Goal: Task Accomplishment & Management: Use online tool/utility

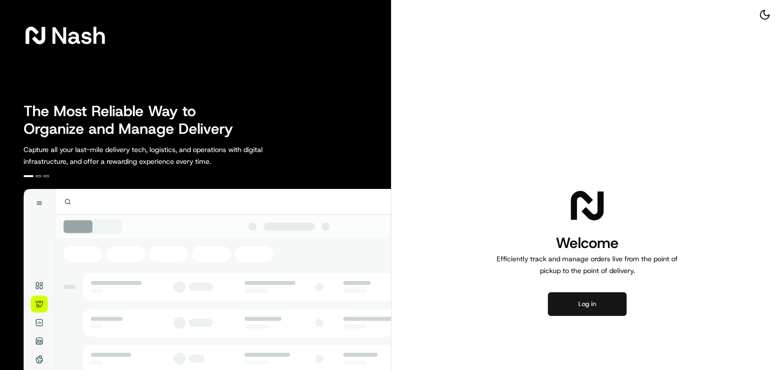
click at [582, 303] on button "Log in" at bounding box center [587, 304] width 79 height 24
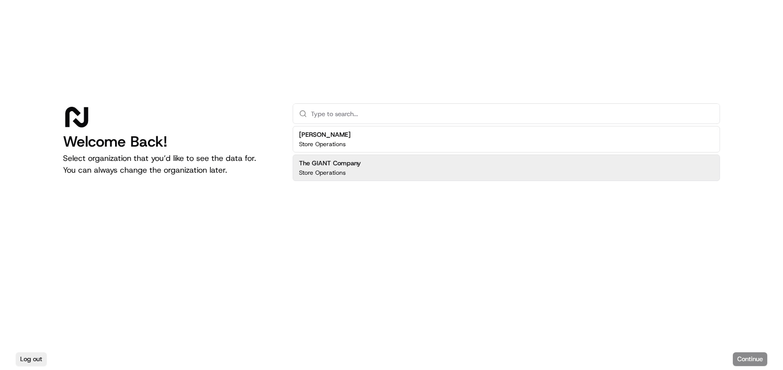
click at [413, 169] on div "The GIANT Company Store Operations" at bounding box center [506, 167] width 427 height 27
click at [758, 359] on button "Continue" at bounding box center [750, 359] width 34 height 14
